Goal: Information Seeking & Learning: Learn about a topic

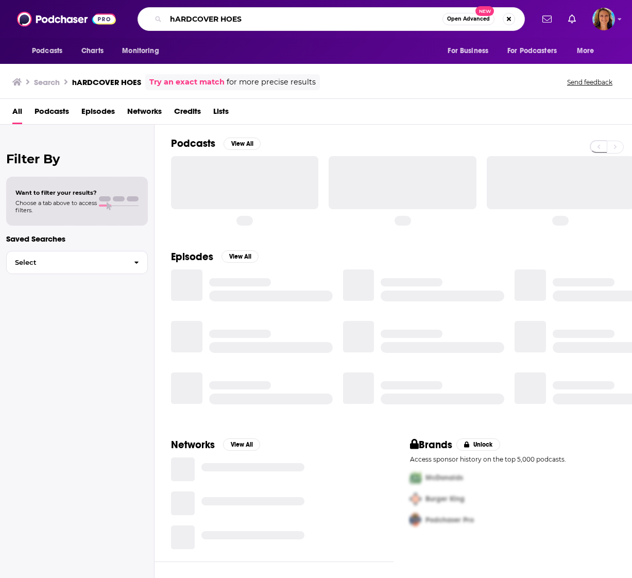
drag, startPoint x: 172, startPoint y: 20, endPoint x: 283, endPoint y: 19, distance: 110.7
click at [283, 19] on input "hARDCOVER HOES" at bounding box center [304, 19] width 276 height 16
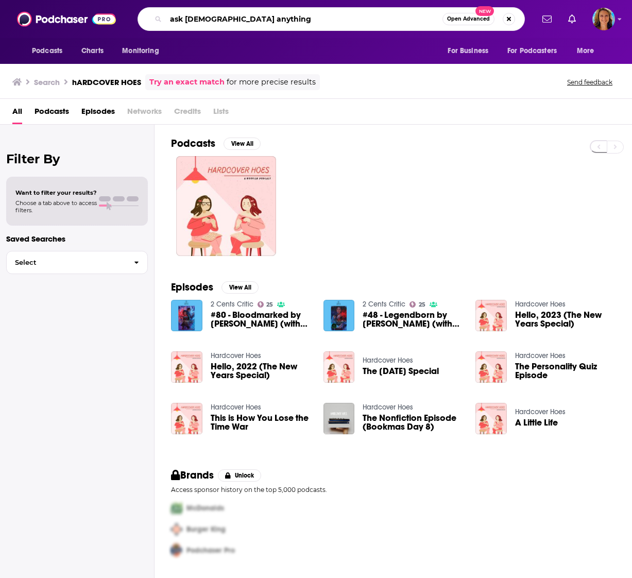
type input "ask [DEMOGRAPHIC_DATA] anything"
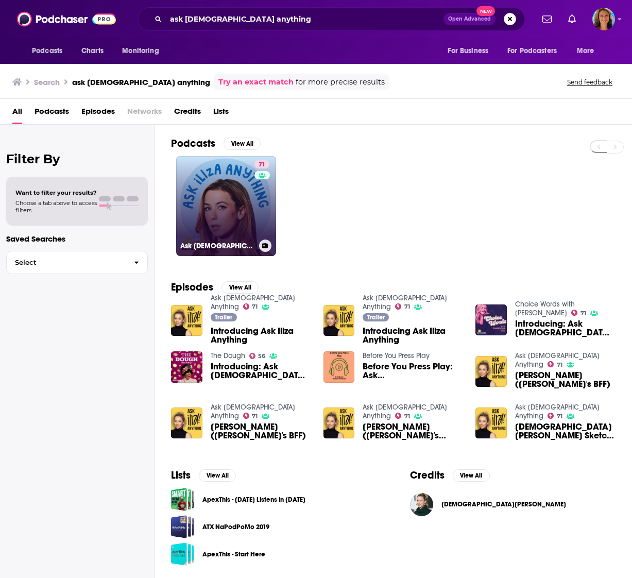
click at [217, 210] on link "71 Ask [DEMOGRAPHIC_DATA] Anything" at bounding box center [226, 206] width 100 height 100
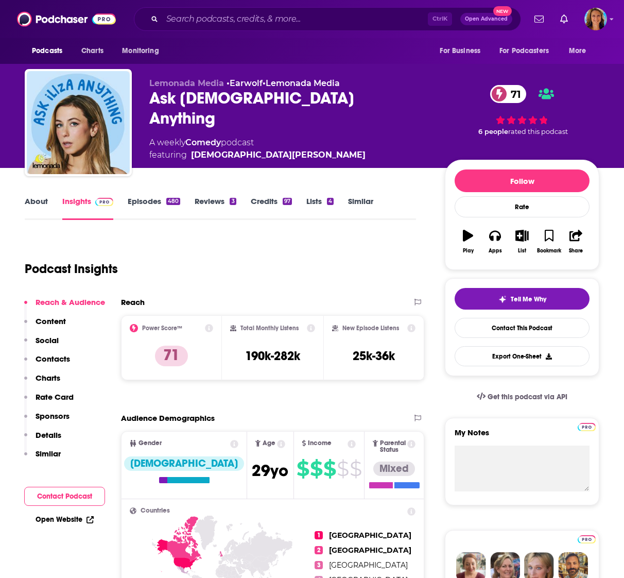
click at [76, 202] on link "Insights" at bounding box center [87, 208] width 51 height 24
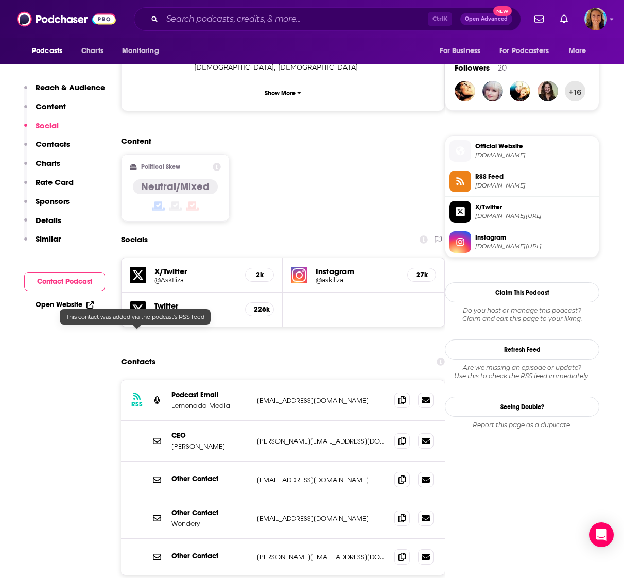
scroll to position [721, 0]
